Goal: Task Accomplishment & Management: Complete application form

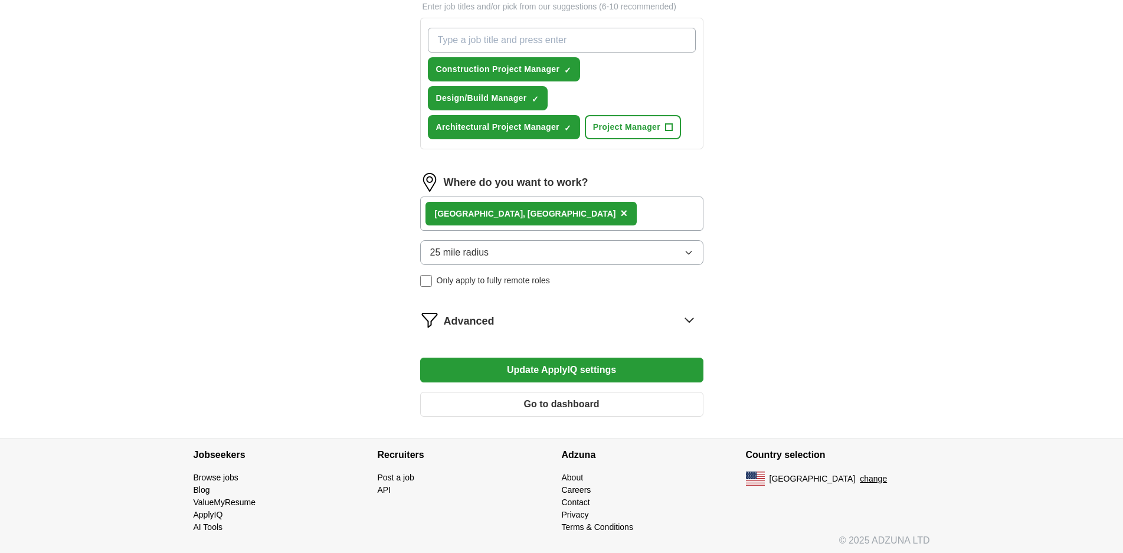
scroll to position [435, 0]
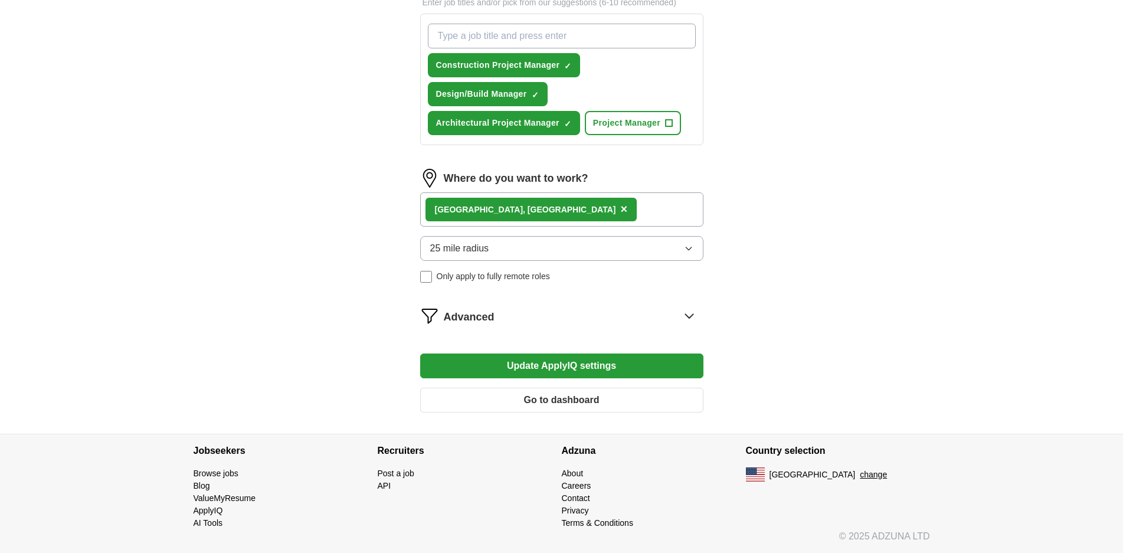
click at [571, 365] on button "Update ApplyIQ settings" at bounding box center [561, 366] width 283 height 25
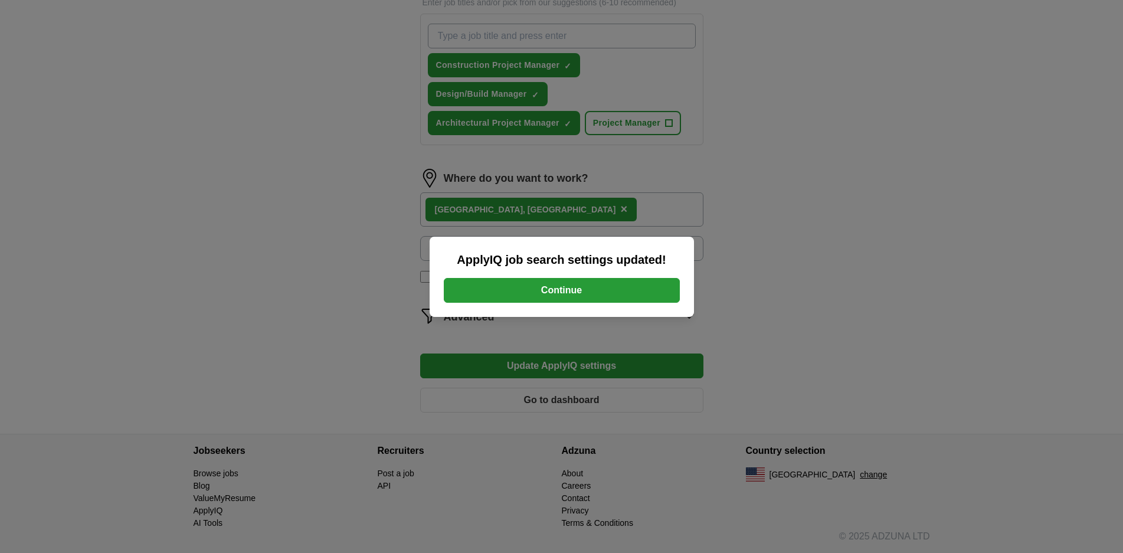
click at [555, 290] on button "Continue" at bounding box center [562, 290] width 236 height 25
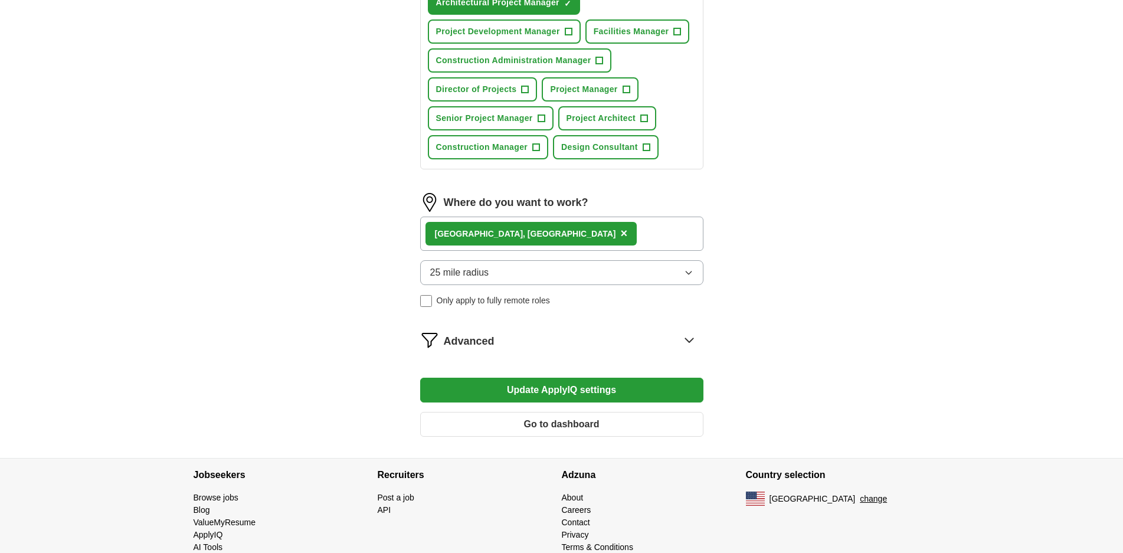
scroll to position [580, 0]
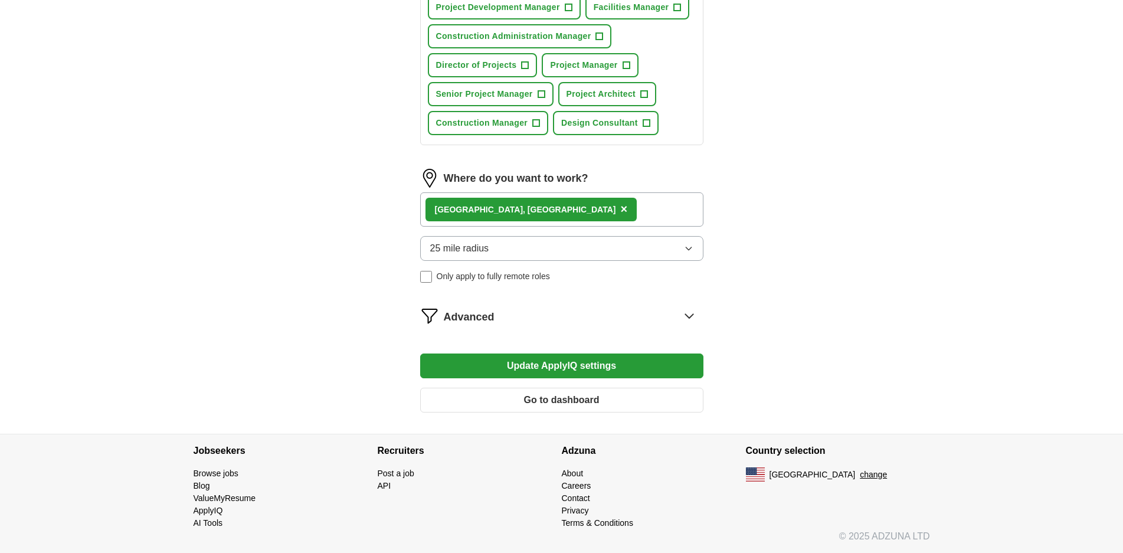
click at [573, 398] on button "Go to dashboard" at bounding box center [561, 400] width 283 height 25
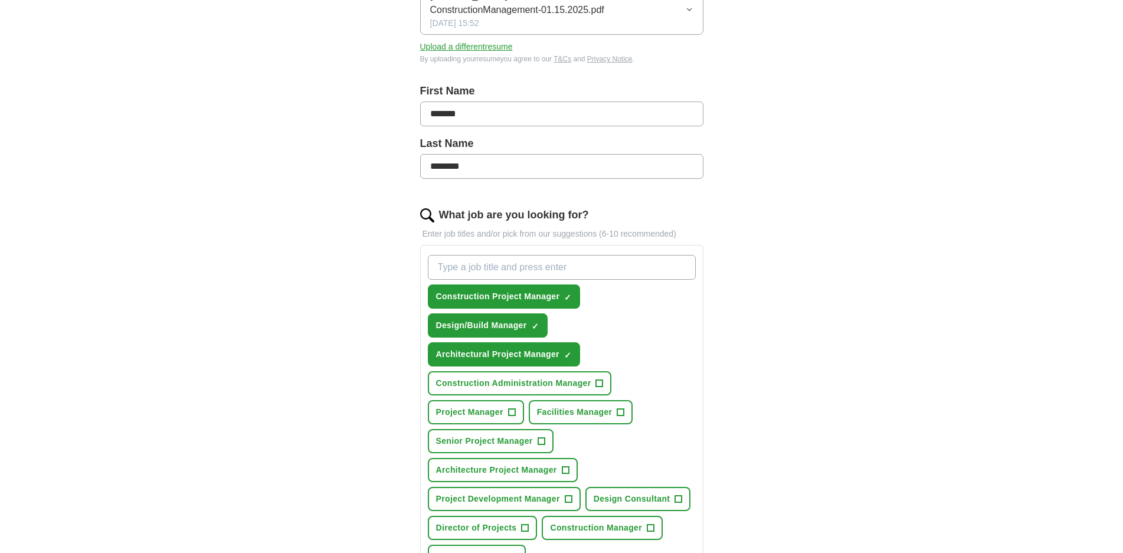
scroll to position [295, 0]
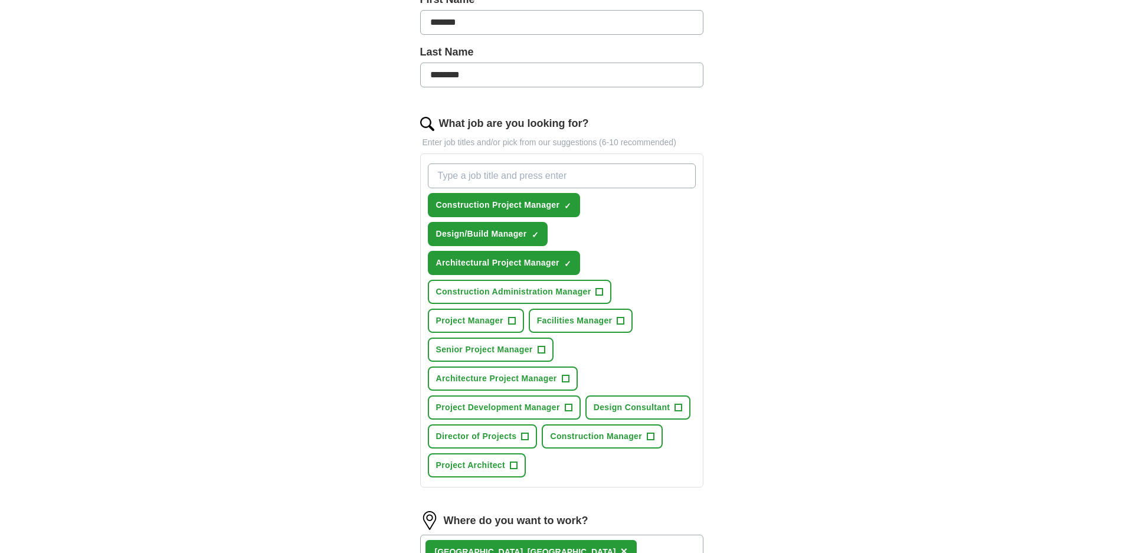
click at [460, 178] on input "What job are you looking for?" at bounding box center [562, 176] width 268 height 25
type input "Director of Construction Projects ~ Design/Build Management"
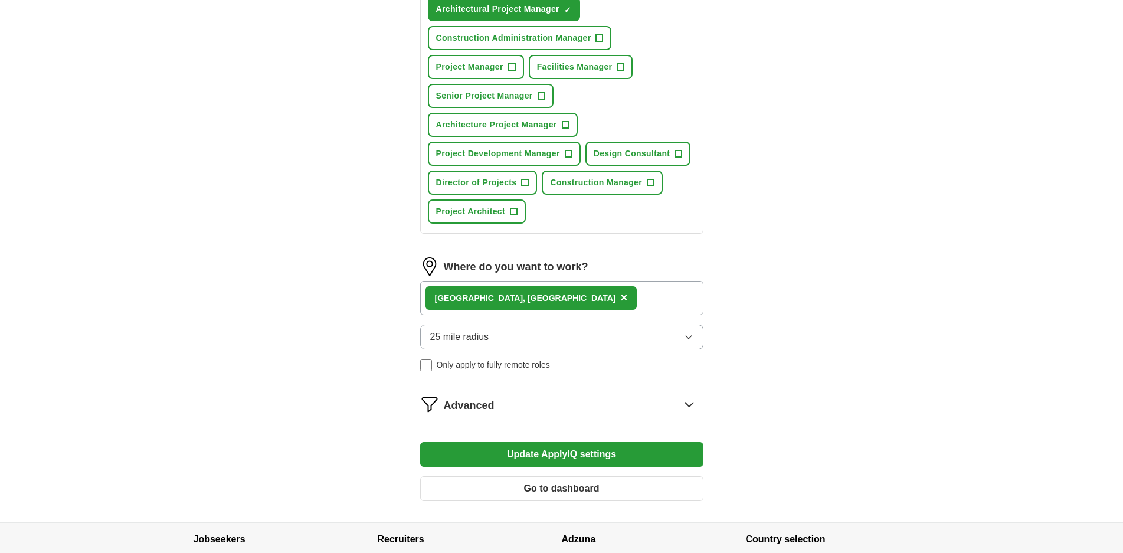
scroll to position [679, 0]
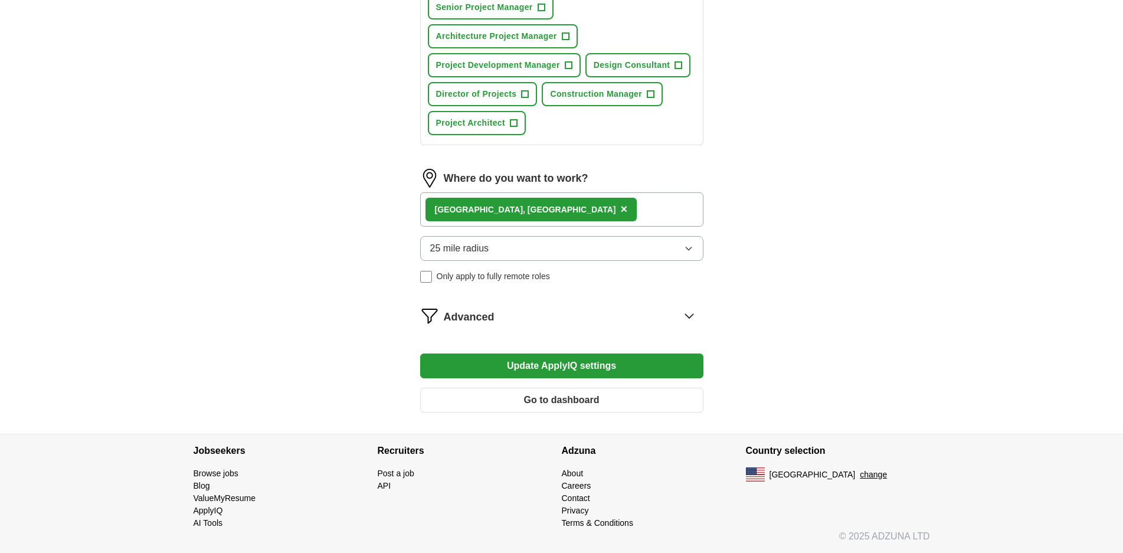
click at [689, 316] on icon at bounding box center [689, 315] width 19 height 19
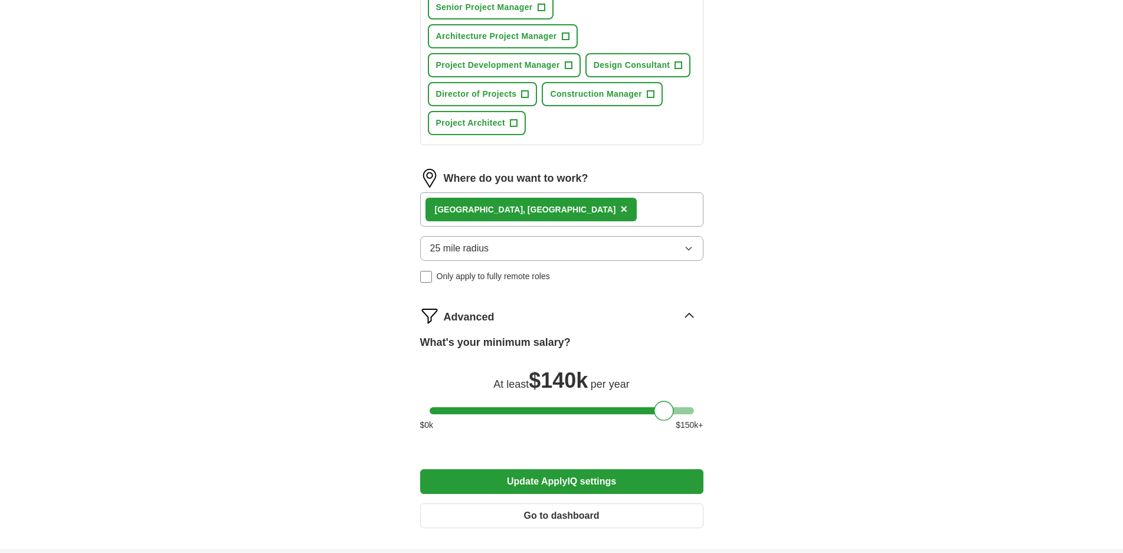
drag, startPoint x: 446, startPoint y: 409, endPoint x: 665, endPoint y: 410, distance: 218.4
click at [665, 410] on div at bounding box center [664, 411] width 20 height 20
click at [581, 482] on button "Update ApplyIQ settings" at bounding box center [561, 481] width 283 height 25
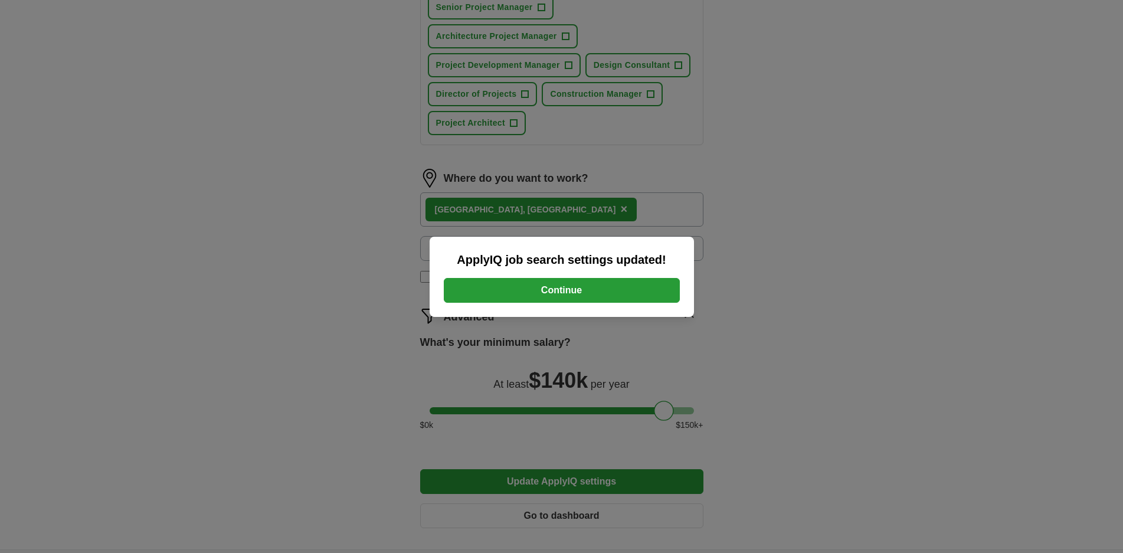
click at [568, 294] on button "Continue" at bounding box center [562, 290] width 236 height 25
